Goal: Communication & Community: Connect with others

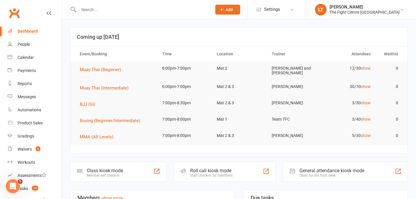
click at [140, 7] on input "text" at bounding box center [142, 10] width 131 height 8
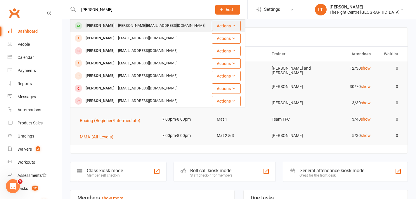
type input "[PERSON_NAME]"
click at [128, 23] on div "[PERSON_NAME][EMAIL_ADDRESS][DOMAIN_NAME]" at bounding box center [161, 26] width 91 height 8
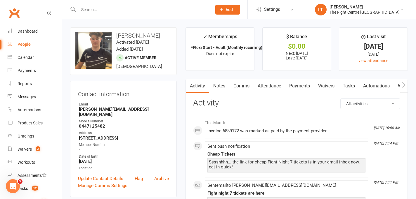
click at [109, 119] on div "Mobile Number" at bounding box center [124, 122] width 90 height 6
click at [244, 87] on link "Comms" at bounding box center [241, 85] width 24 height 13
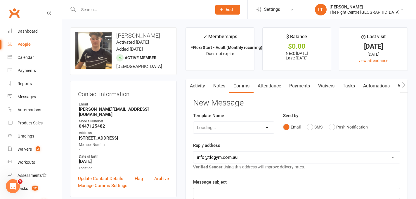
click at [261, 142] on div "Reply address [EMAIL_ADDRESS][DOMAIN_NAME] [EMAIL_ADDRESS][DOMAIN_NAME] [PERSON…" at bounding box center [296, 156] width 207 height 29
click at [313, 126] on button "SMS" at bounding box center [314, 127] width 16 height 11
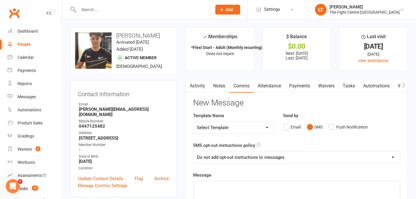
click at [213, 158] on select "Add opt-out instructions to all messages Add opt-out instructions for messages …" at bounding box center [296, 158] width 206 height 12
click at [210, 129] on select "Select Template [Email] A Mobile app invitation (1) [Email] Mobile app invitati…" at bounding box center [233, 128] width 81 height 12
select select "33"
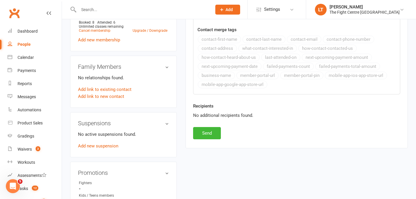
scroll to position [363, 0]
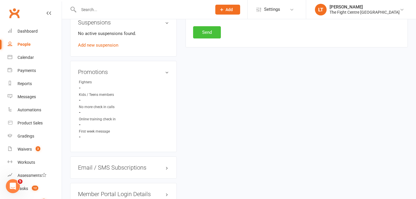
click at [205, 34] on button "Send" at bounding box center [207, 32] width 28 height 12
select select
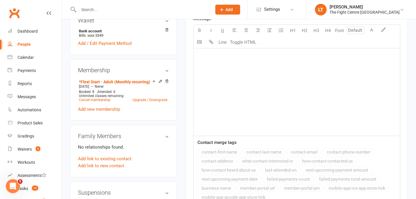
scroll to position [0, 0]
